Goal: Information Seeking & Learning: Find specific fact

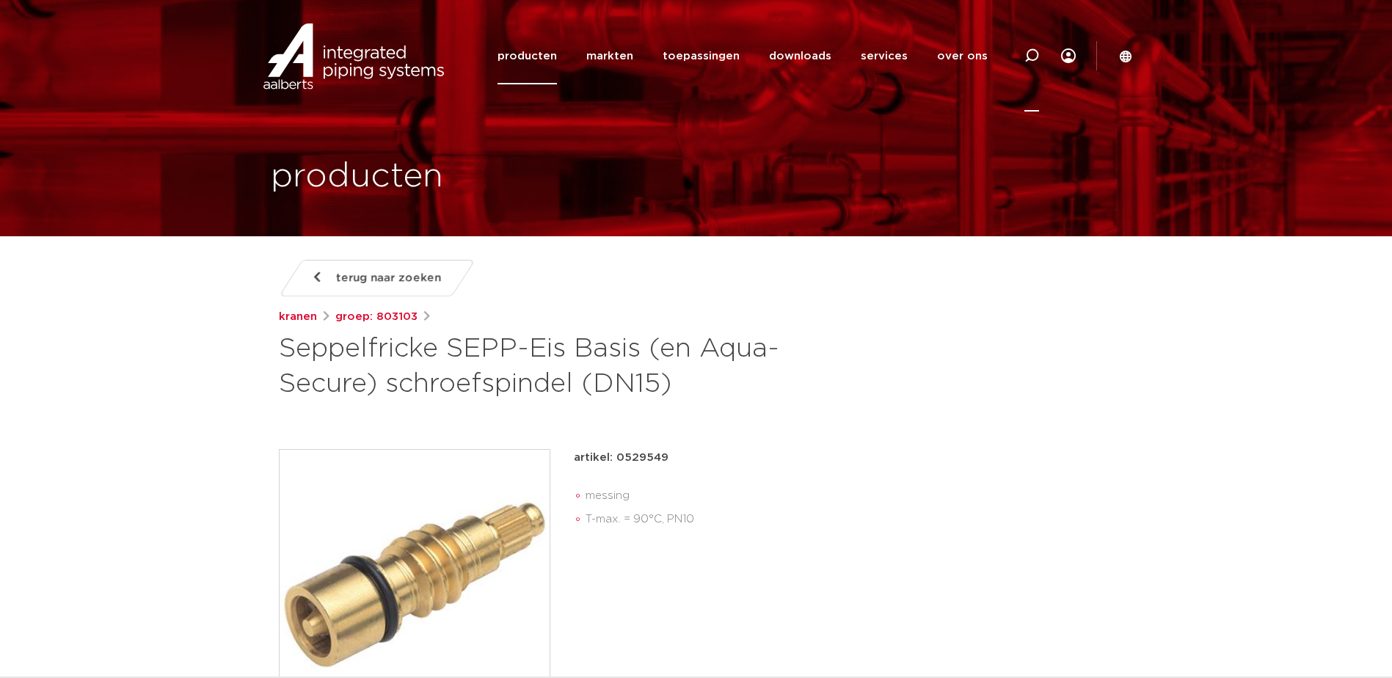
click at [1038, 55] on icon at bounding box center [1032, 56] width 18 height 18
click at [616, 59] on input "Zoeken" at bounding box center [811, 54] width 462 height 29
paste input "4244152"
type input "4244152"
click button "Zoeken" at bounding box center [0, 0] width 0 height 0
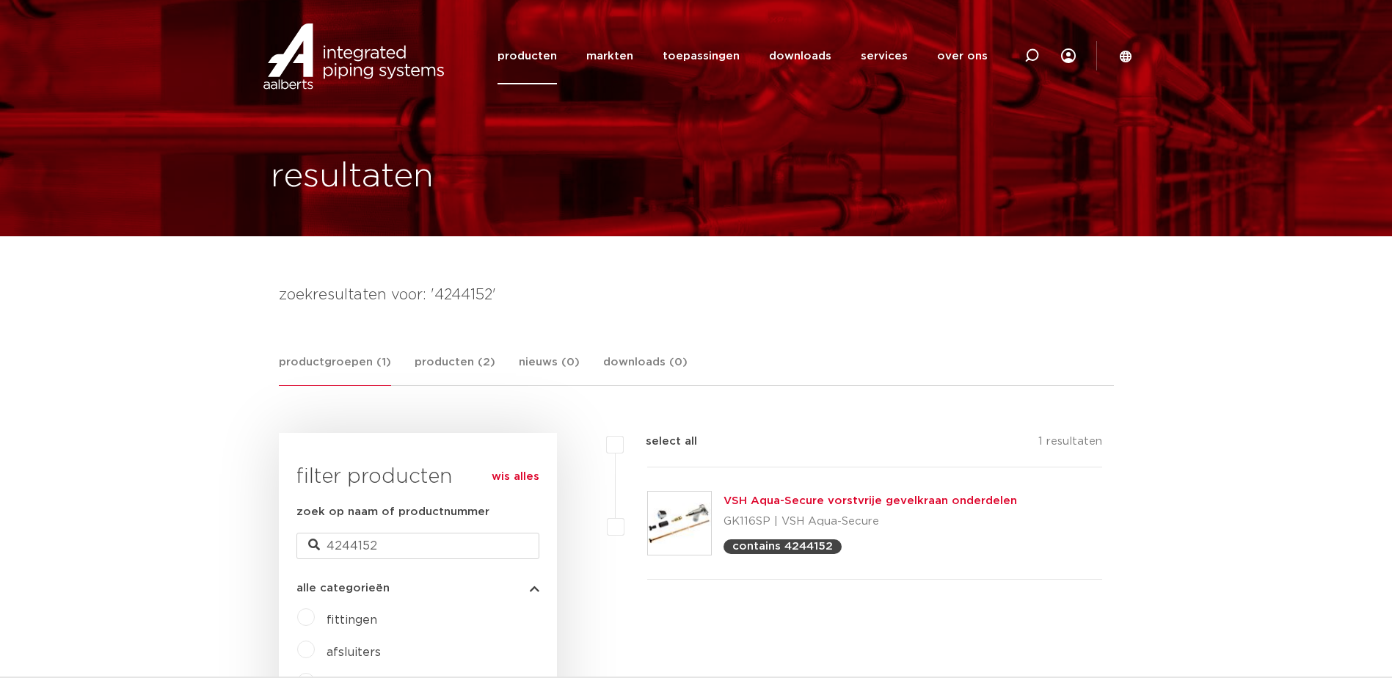
click at [687, 517] on img at bounding box center [679, 523] width 63 height 63
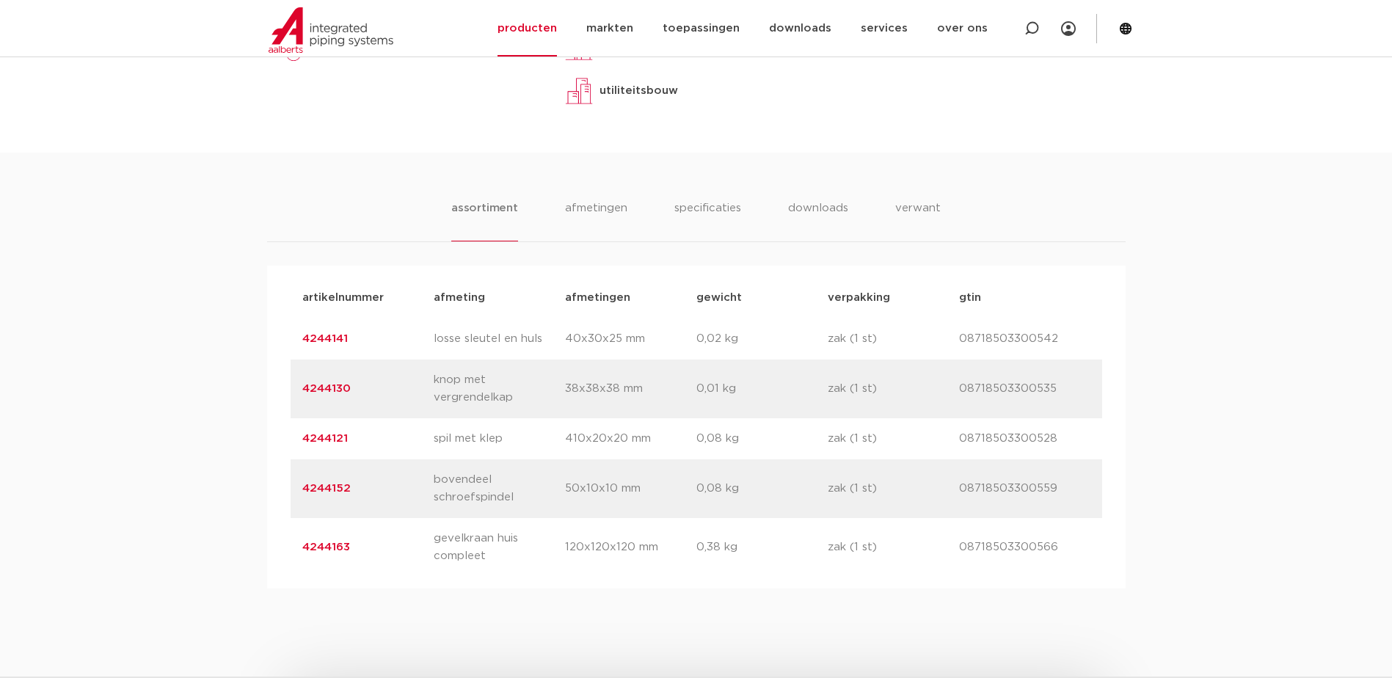
scroll to position [807, 0]
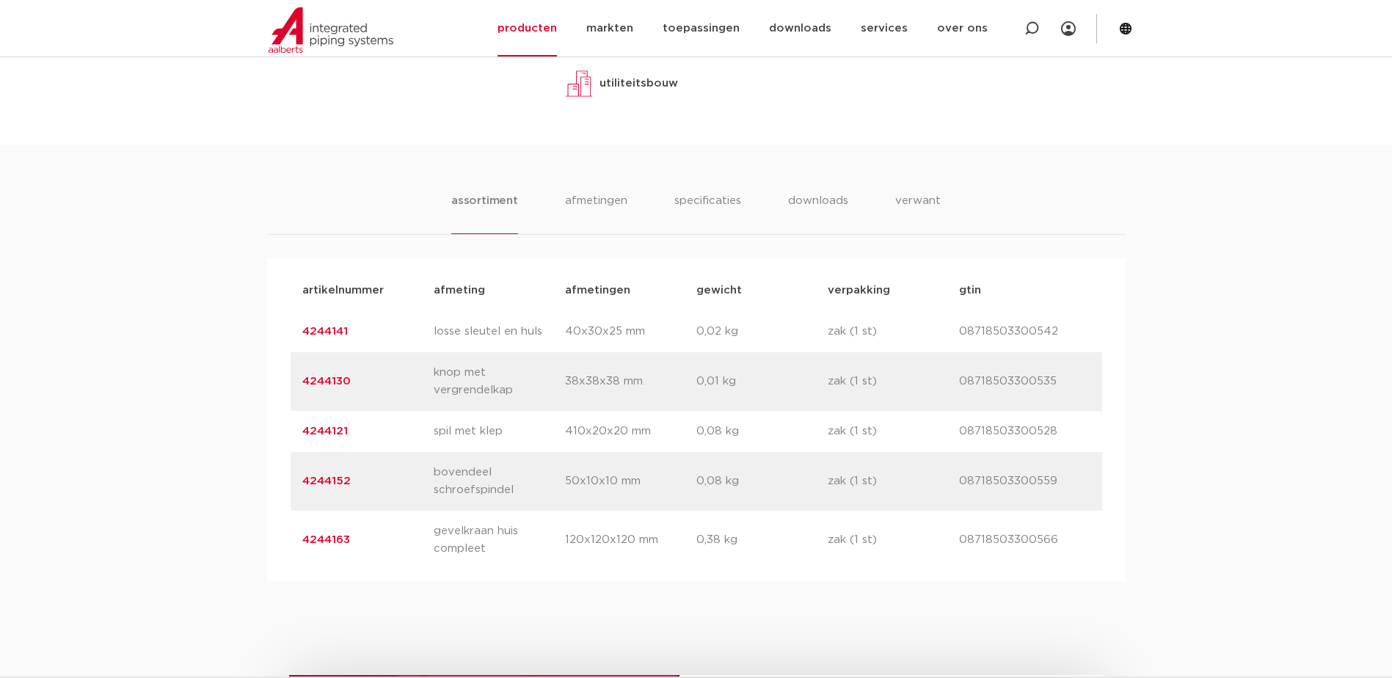
click at [437, 476] on p "bovendeel schroefspindel" at bounding box center [499, 481] width 131 height 35
click at [305, 483] on link "4244152" at bounding box center [326, 481] width 48 height 11
